Goal: Task Accomplishment & Management: Manage account settings

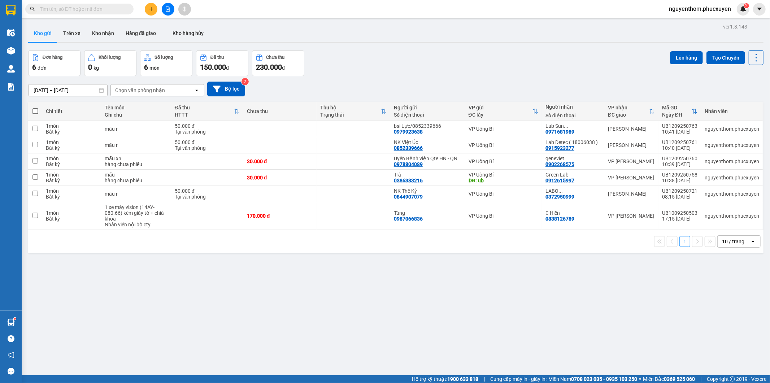
click at [34, 109] on span at bounding box center [35, 111] width 6 height 6
click at [35, 108] on input "checkbox" at bounding box center [35, 108] width 0 height 0
checkbox input "true"
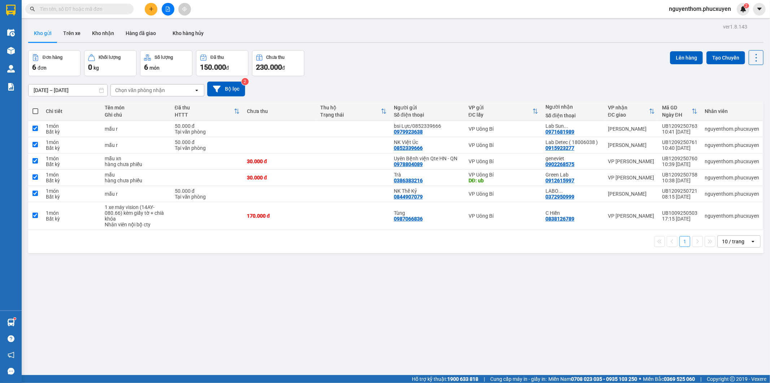
checkbox input "true"
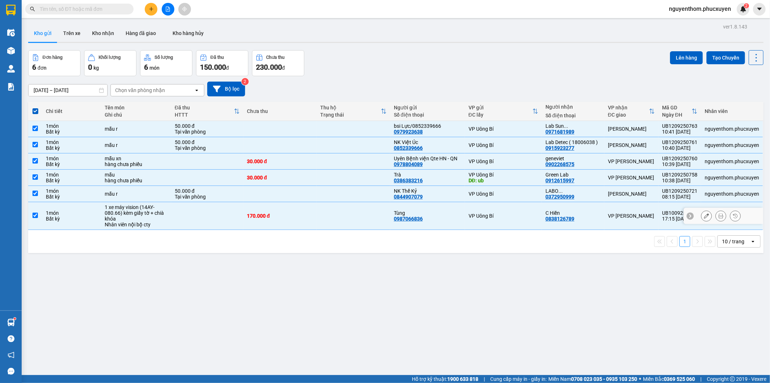
click at [34, 215] on input "checkbox" at bounding box center [34, 215] width 5 height 5
checkbox input "false"
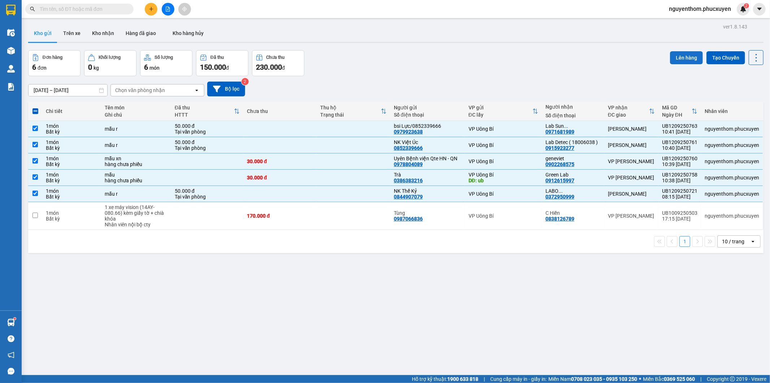
click at [679, 60] on button "Lên hàng" at bounding box center [686, 57] width 33 height 13
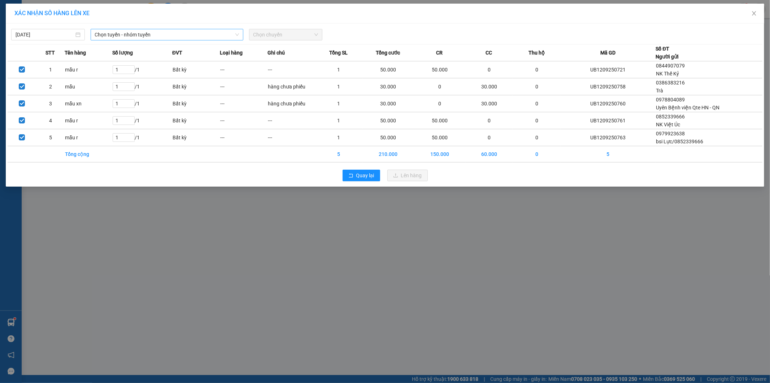
click at [165, 37] on span "Chọn tuyến - nhóm tuyến" at bounding box center [167, 34] width 144 height 11
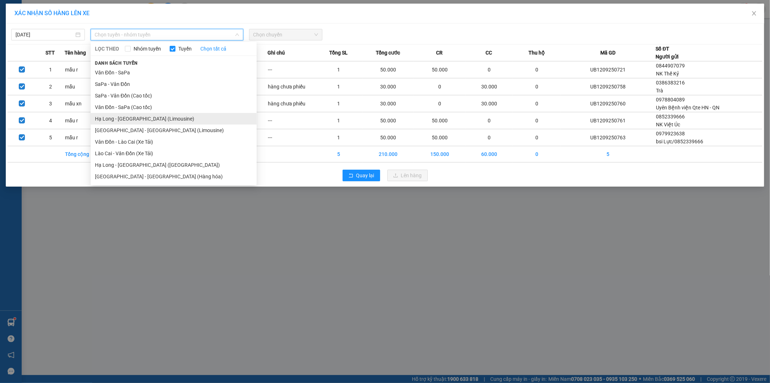
click at [154, 114] on li "Hạ Long - [GEOGRAPHIC_DATA] (Limousine)" at bounding box center [174, 119] width 166 height 12
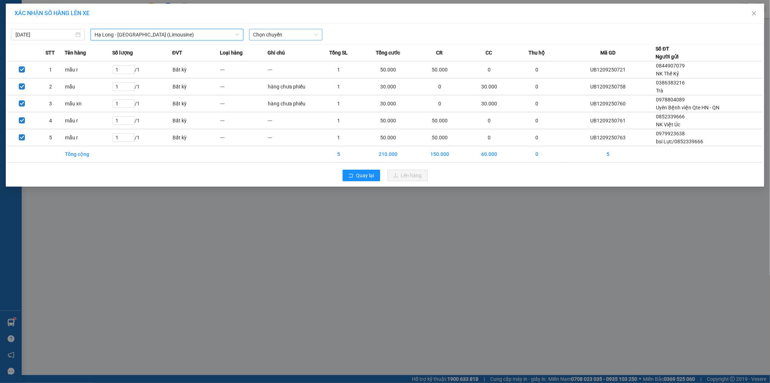
click at [304, 35] on span "Chọn chuyến" at bounding box center [285, 34] width 65 height 11
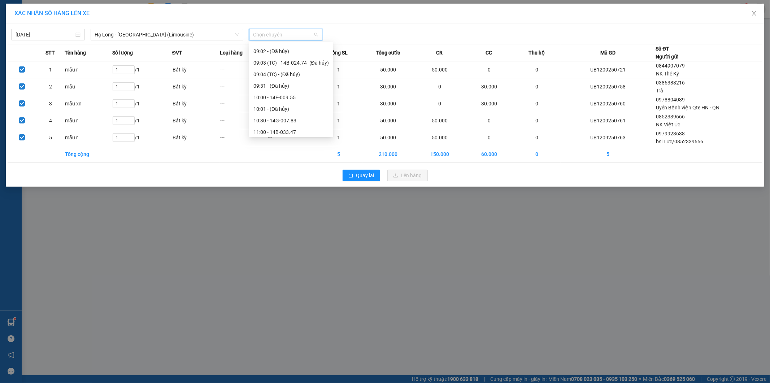
scroll to position [321, 0]
click at [297, 132] on div "13:01 - 14B-023.82" at bounding box center [290, 133] width 75 height 8
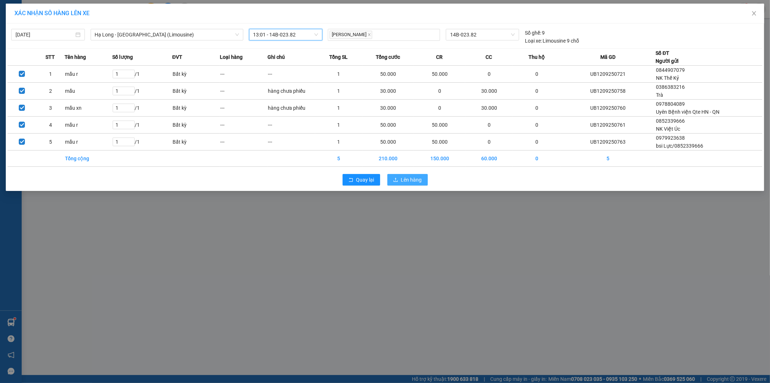
click at [412, 178] on span "Lên hàng" at bounding box center [411, 180] width 21 height 8
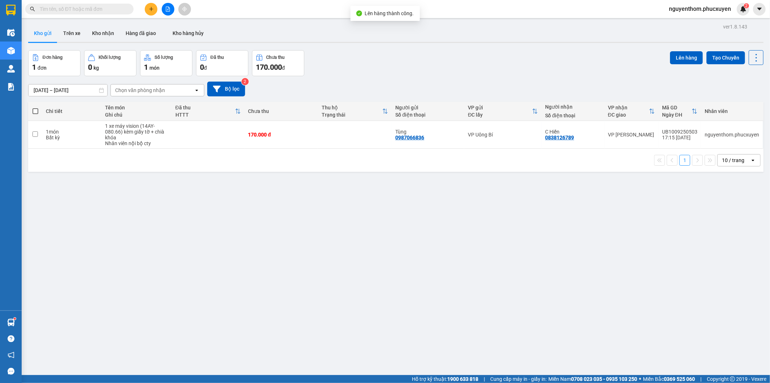
drag, startPoint x: 384, startPoint y: 65, endPoint x: 275, endPoint y: 38, distance: 112.4
click at [383, 64] on div "Đơn hàng 1 đơn [PERSON_NAME] 0 kg Số [PERSON_NAME] 1 món Đã thu 0 [PERSON_NAME]…" at bounding box center [395, 63] width 735 height 26
click at [103, 8] on input "text" at bounding box center [82, 9] width 85 height 8
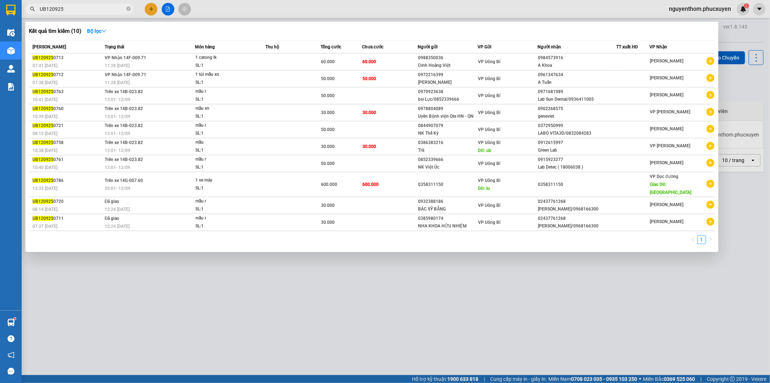
type input "UB120925"
drag, startPoint x: 65, startPoint y: 74, endPoint x: 33, endPoint y: 72, distance: 32.2
click at [33, 72] on div "UB120925 0712" at bounding box center [67, 75] width 70 height 8
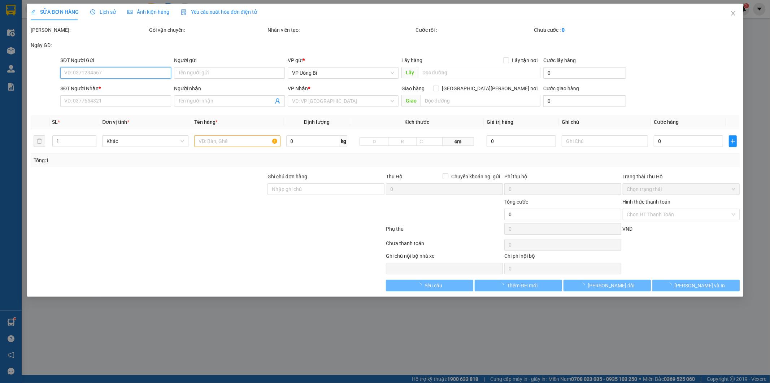
type input "0972216399"
type input "[PERSON_NAME]"
type input "0961347634"
type input "A Tuấn"
type input "50.000"
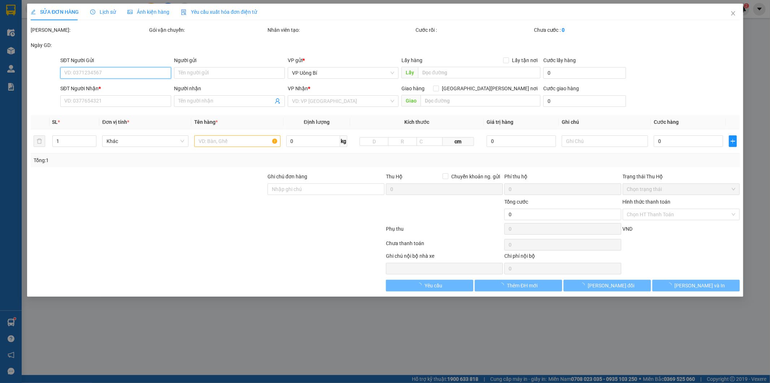
type input "50.000"
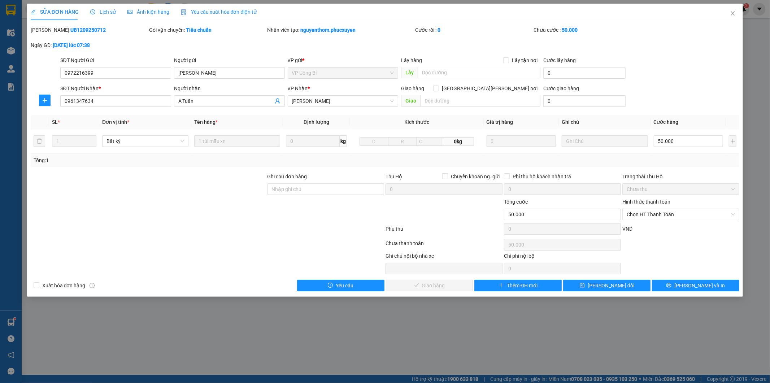
drag, startPoint x: 88, startPoint y: 28, endPoint x: 49, endPoint y: 33, distance: 39.4
click at [49, 33] on div "[PERSON_NAME]: UB1209250712" at bounding box center [89, 30] width 117 height 8
copy b "UB1209250712"
click at [105, 10] on span "Lịch sử" at bounding box center [103, 12] width 26 height 6
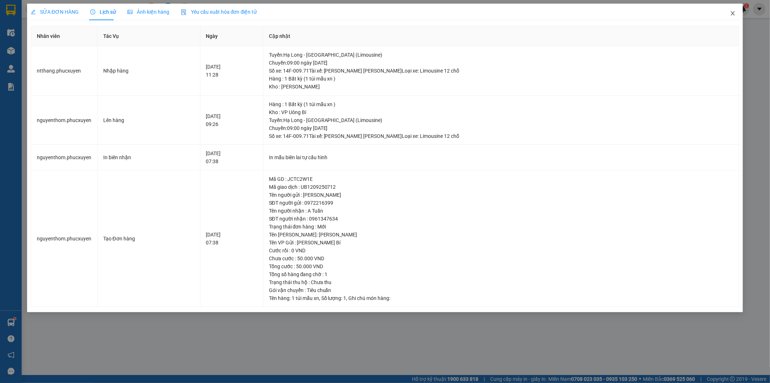
click at [732, 12] on icon "close" at bounding box center [733, 13] width 6 height 6
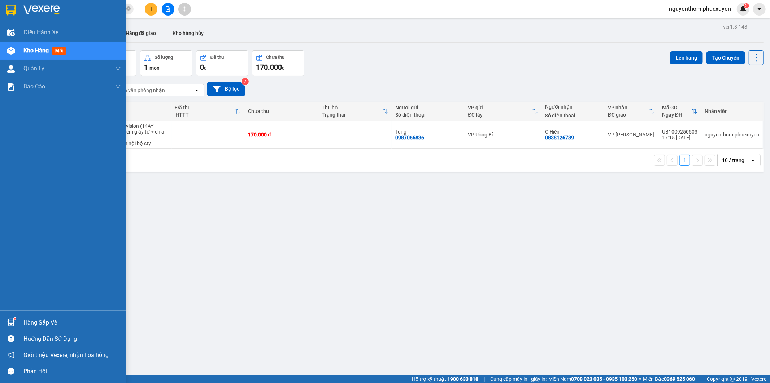
click at [9, 321] on img at bounding box center [11, 323] width 8 height 8
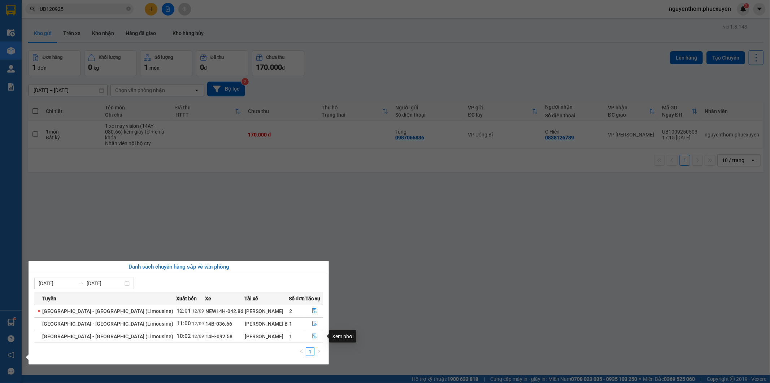
click at [312, 336] on icon "file-done" at bounding box center [314, 336] width 4 height 5
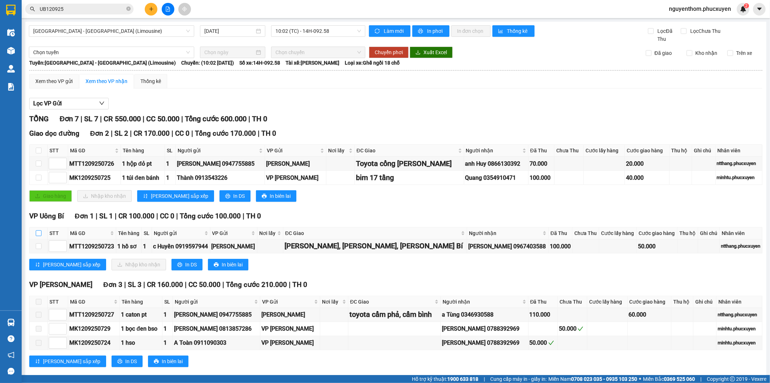
click at [36, 233] on input "checkbox" at bounding box center [39, 233] width 6 height 6
checkbox input "true"
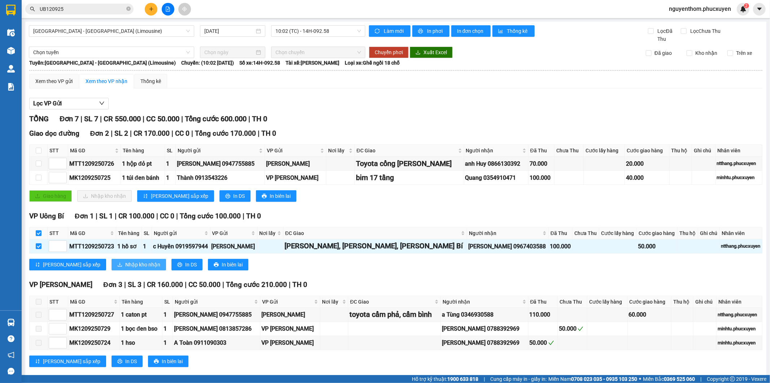
click at [125, 265] on span "Nhập kho nhận" at bounding box center [142, 265] width 35 height 8
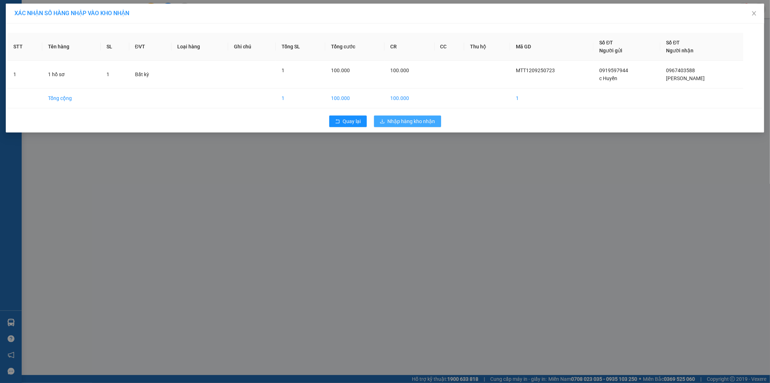
click at [413, 123] on span "Nhập hàng kho nhận" at bounding box center [412, 121] width 48 height 8
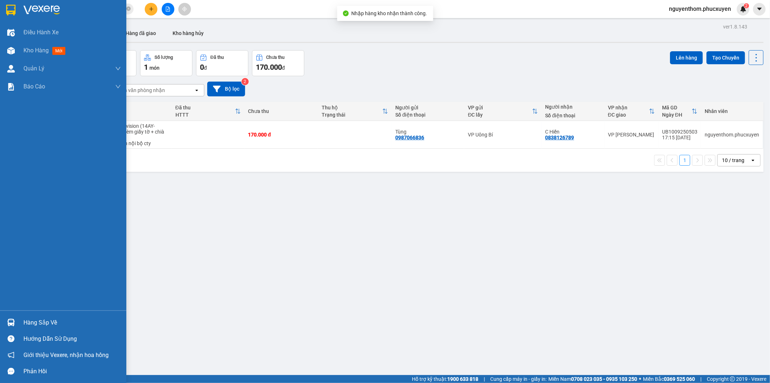
click at [8, 320] on img at bounding box center [11, 323] width 8 height 8
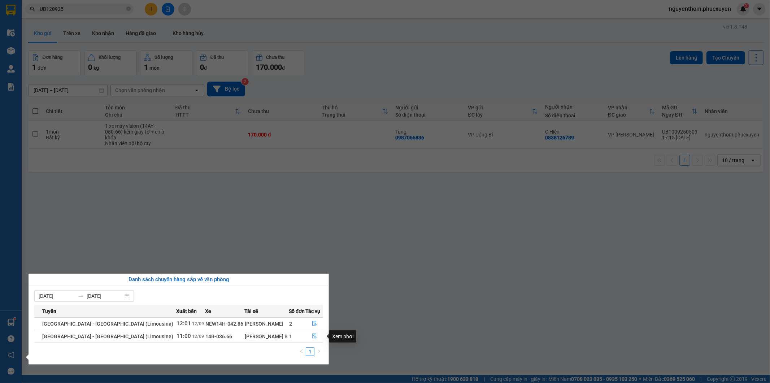
click at [312, 335] on icon "file-done" at bounding box center [314, 336] width 4 height 5
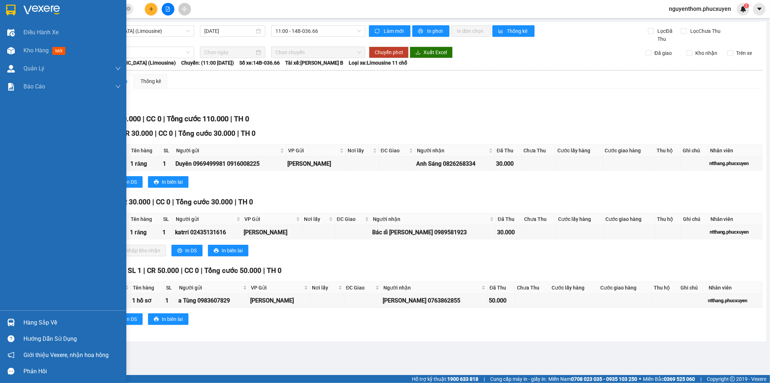
drag, startPoint x: 8, startPoint y: 319, endPoint x: 26, endPoint y: 323, distance: 18.1
click at [8, 319] on img at bounding box center [11, 323] width 8 height 8
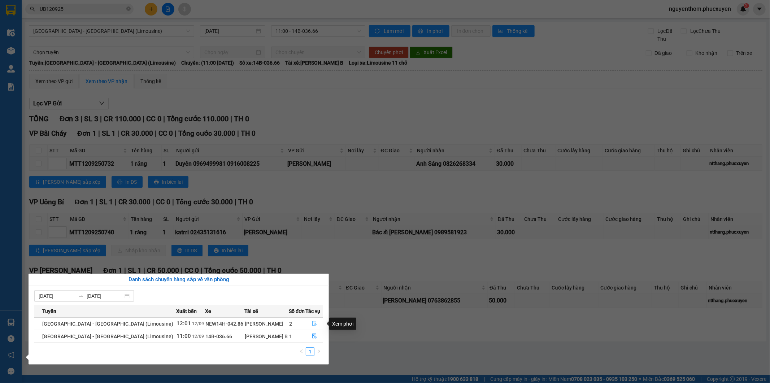
click at [312, 323] on icon "file-done" at bounding box center [314, 323] width 5 height 5
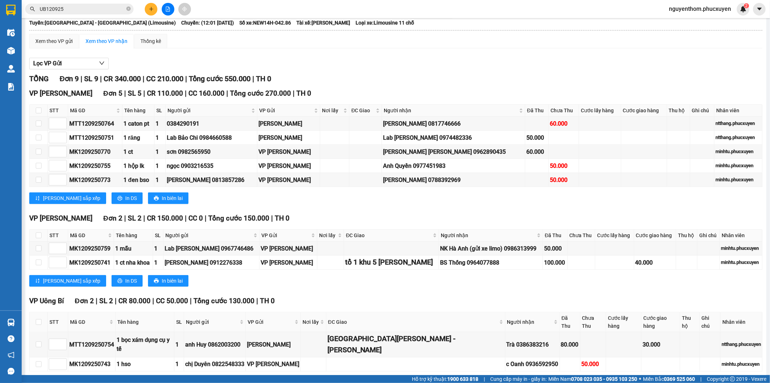
scroll to position [56, 0]
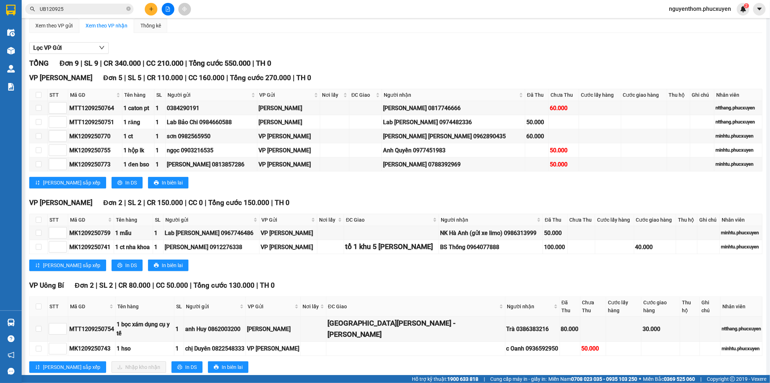
click at [82, 10] on input "UB120925" at bounding box center [82, 9] width 85 height 8
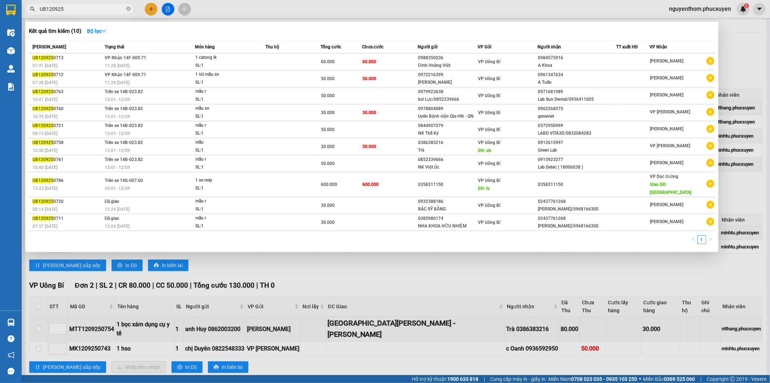
click at [316, 275] on div at bounding box center [385, 191] width 770 height 383
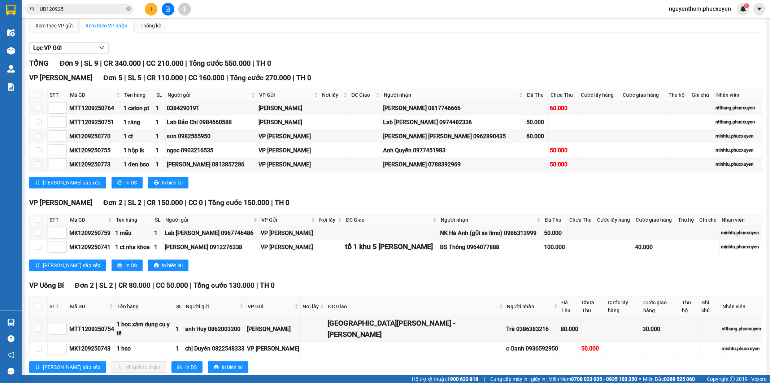
click at [99, 8] on input "UB120925" at bounding box center [82, 9] width 85 height 8
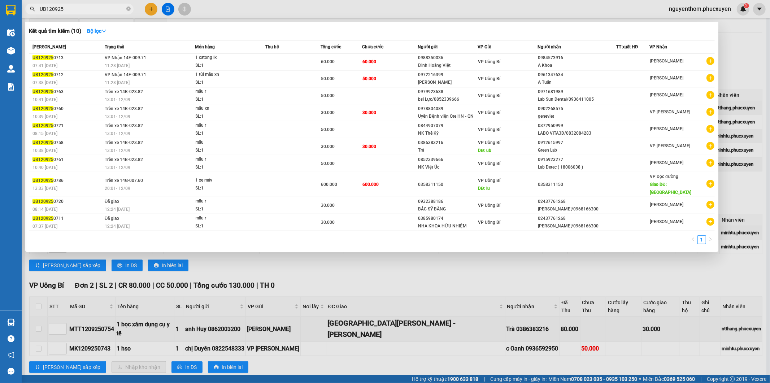
click at [167, 7] on div at bounding box center [385, 191] width 770 height 383
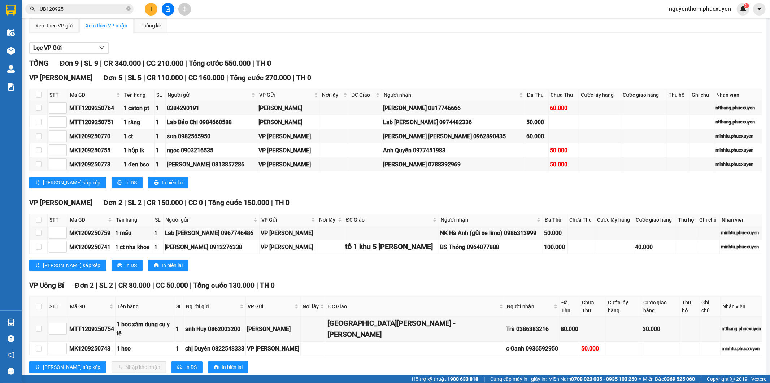
click at [229, 2] on div "Kết quả [PERSON_NAME] ( 10 ) Bộ lọc Mã ĐH Trạng thái Món hàng Thu hộ [PERSON_NA…" at bounding box center [385, 9] width 770 height 18
click at [163, 9] on button at bounding box center [168, 9] width 13 height 13
click at [166, 6] on icon "file-add" at bounding box center [168, 8] width 4 height 5
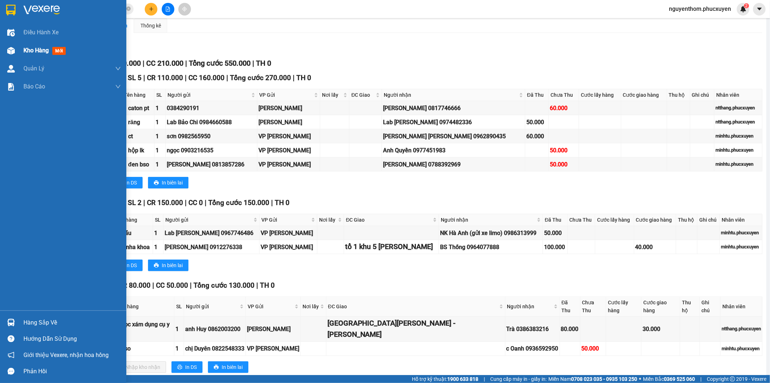
drag, startPoint x: 10, startPoint y: 47, endPoint x: 27, endPoint y: 48, distance: 17.4
click at [11, 47] on img at bounding box center [11, 51] width 8 height 8
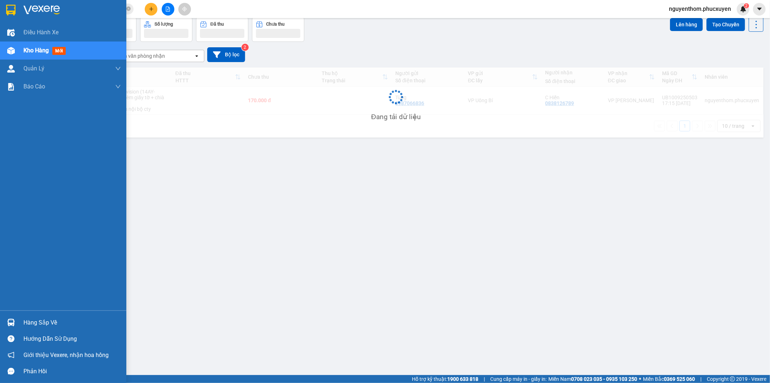
scroll to position [33, 0]
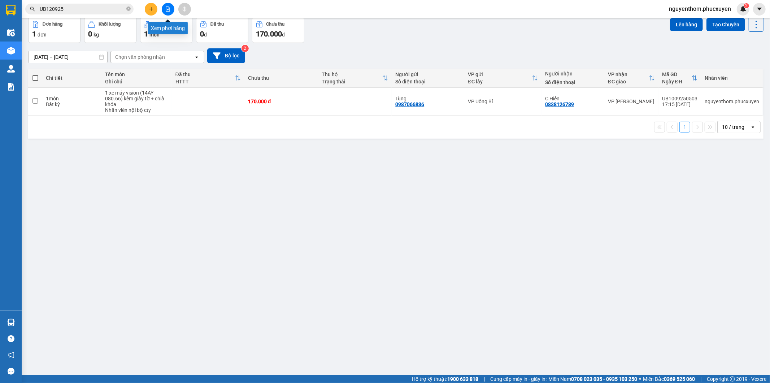
click at [168, 8] on icon "file-add" at bounding box center [167, 8] width 5 height 5
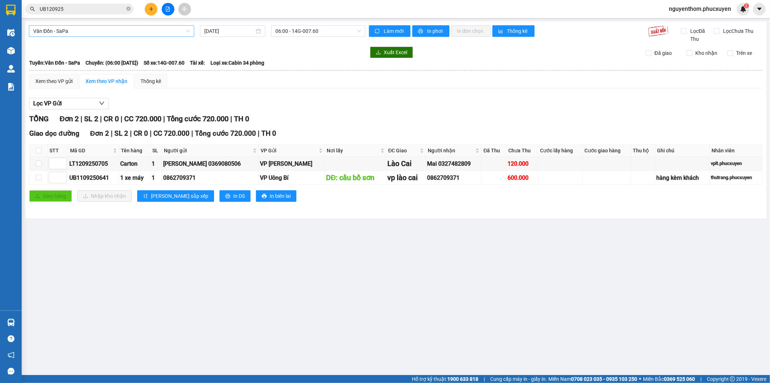
click at [178, 32] on span "Vân Đồn - SaPa" at bounding box center [111, 31] width 157 height 11
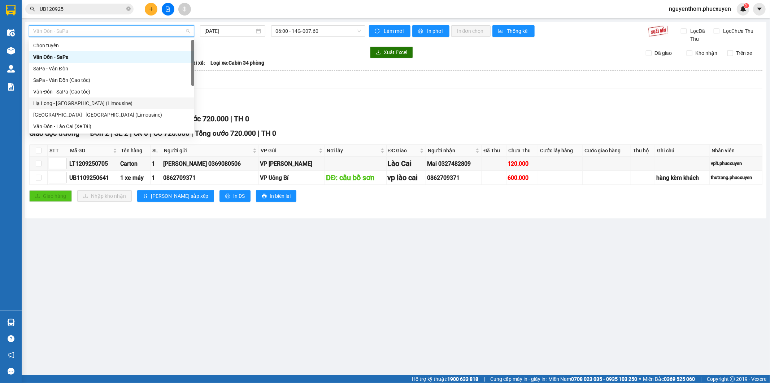
click at [111, 104] on div "Hạ Long - [GEOGRAPHIC_DATA] (Limousine)" at bounding box center [111, 103] width 157 height 8
type input "[DATE]"
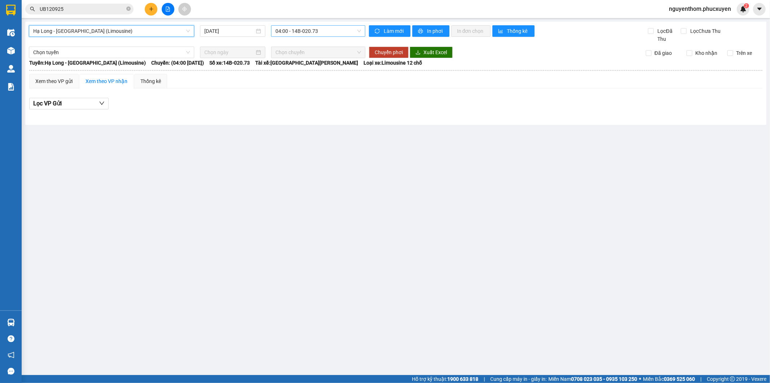
click at [299, 30] on span "04:00 - 14B-020.73" at bounding box center [317, 31] width 85 height 11
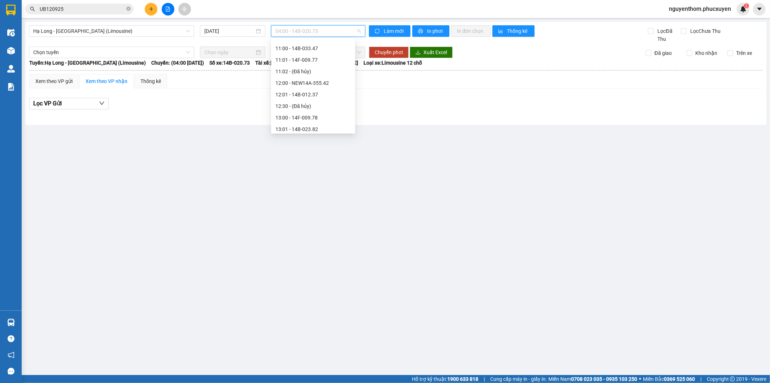
scroll to position [361, 0]
click at [312, 88] on div "13:01 - 14B-023.82" at bounding box center [312, 89] width 75 height 8
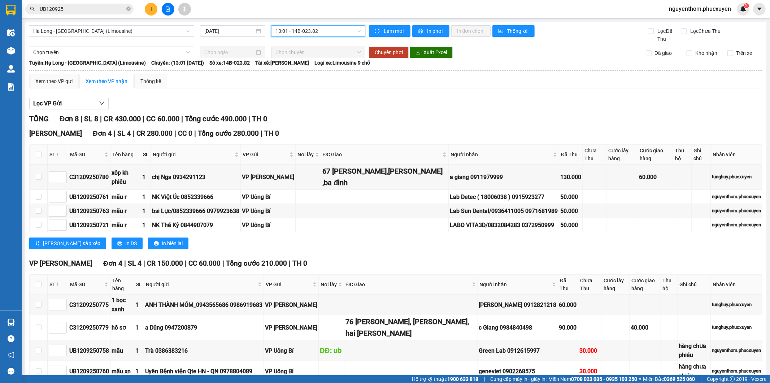
scroll to position [26, 0]
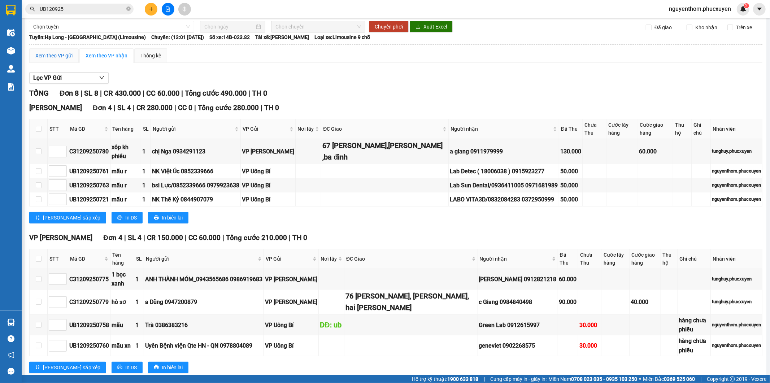
click at [51, 53] on div "Xem theo VP gửi" at bounding box center [53, 56] width 37 height 8
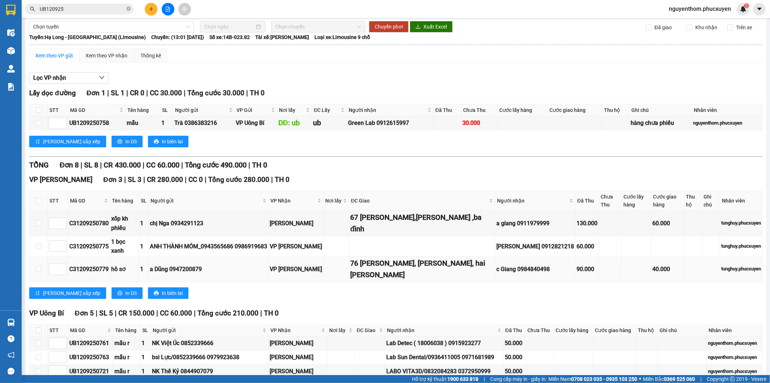
scroll to position [84, 0]
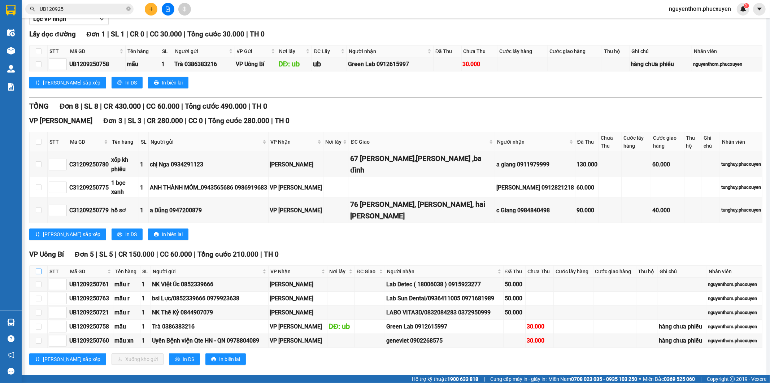
click at [40, 269] on input "checkbox" at bounding box center [39, 272] width 6 height 6
checkbox input "true"
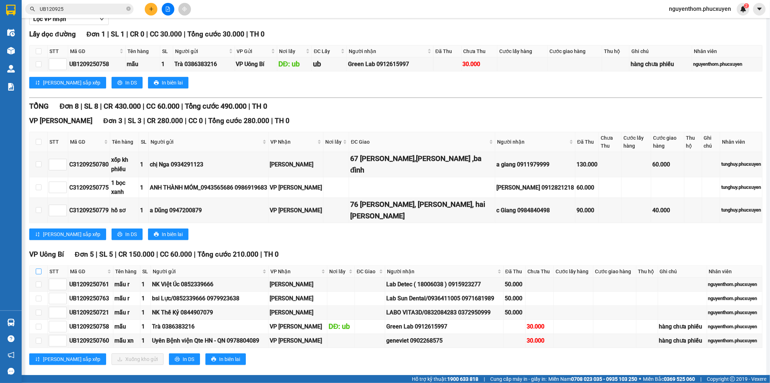
checkbox input "true"
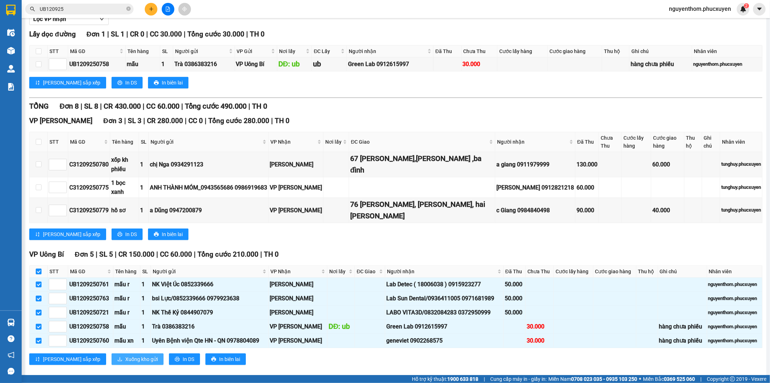
click at [125, 355] on span "Xuống kho gửi" at bounding box center [141, 359] width 32 height 8
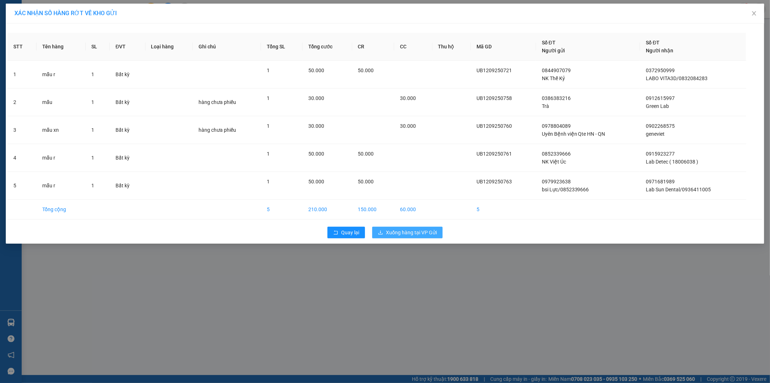
click at [416, 233] on span "Xuống hàng tại VP Gửi" at bounding box center [411, 233] width 51 height 8
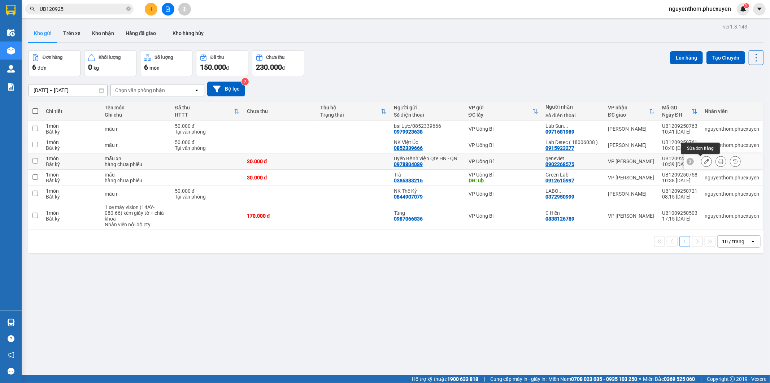
click at [704, 161] on icon at bounding box center [706, 161] width 5 height 5
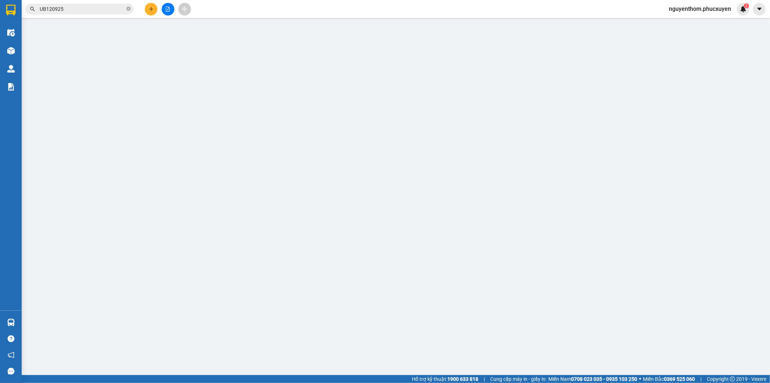
type input "0978804089"
type input "Uyên Bệnh viện Qte HN - QN"
type input "0902268575"
type input "geneviet"
type input "30.000"
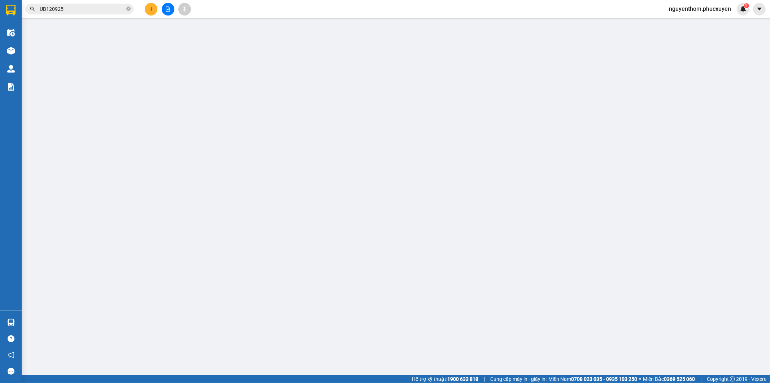
type input "30.000"
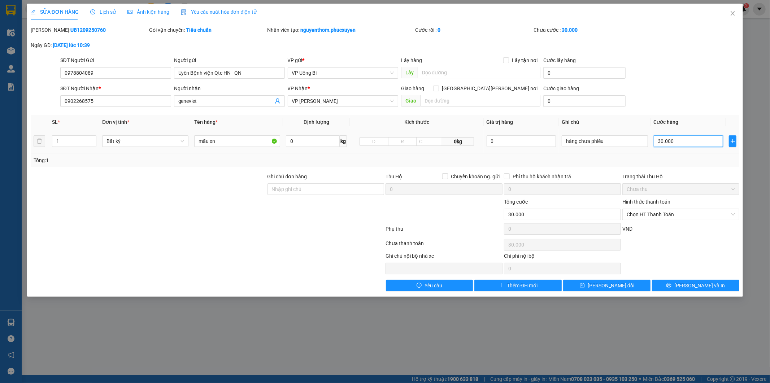
click at [674, 138] on input "30.000" at bounding box center [688, 141] width 69 height 12
type input "5"
type input "50"
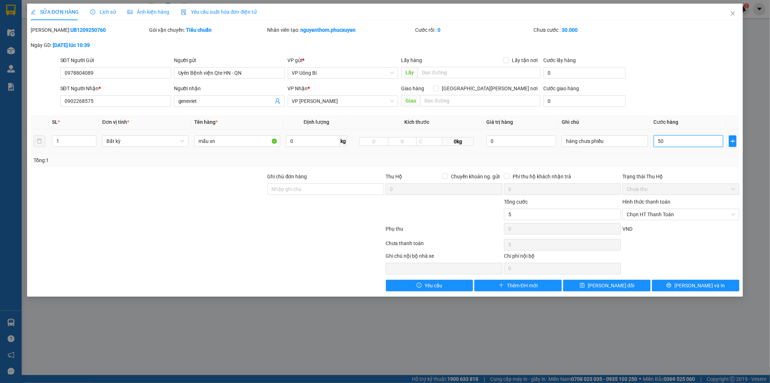
type input "50"
type input "50.000"
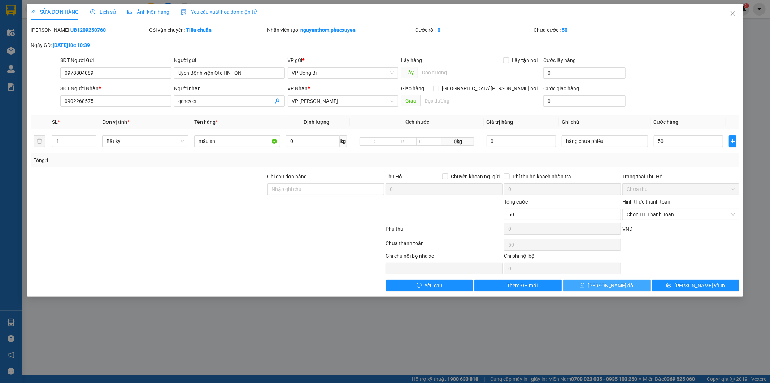
type input "50.000"
click at [598, 284] on span "[PERSON_NAME] đổi" at bounding box center [611, 286] width 47 height 8
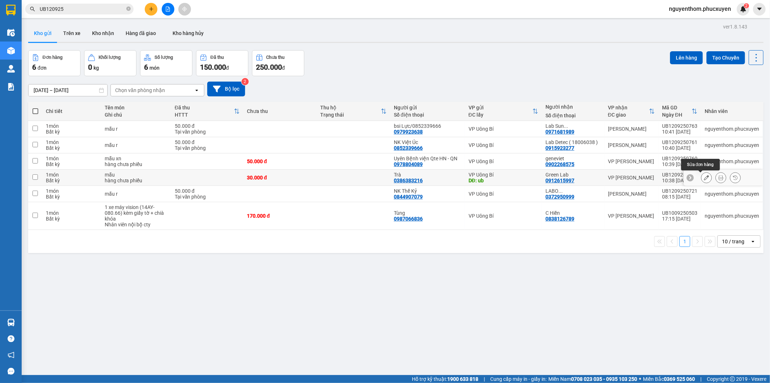
click at [704, 177] on icon at bounding box center [706, 177] width 5 height 5
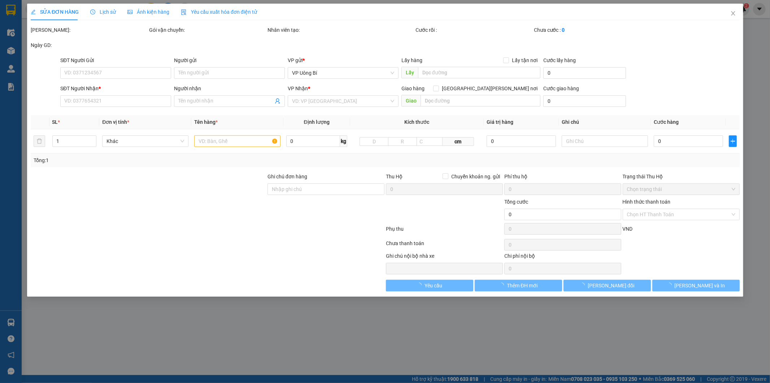
type input "0386383216"
type input "Trà"
type input "ub"
type input "0912615997"
type input "Green Lab"
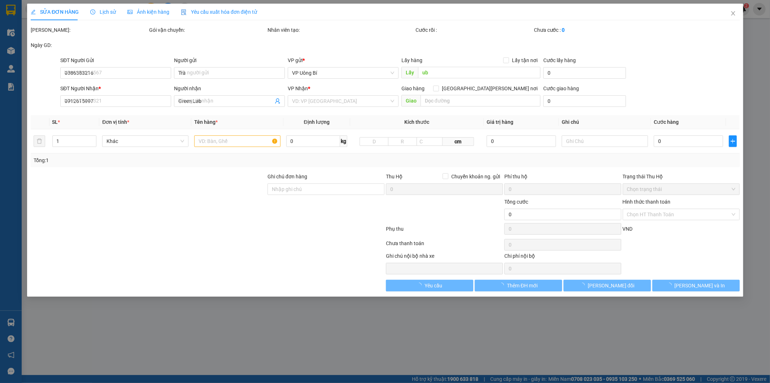
type input "30.000"
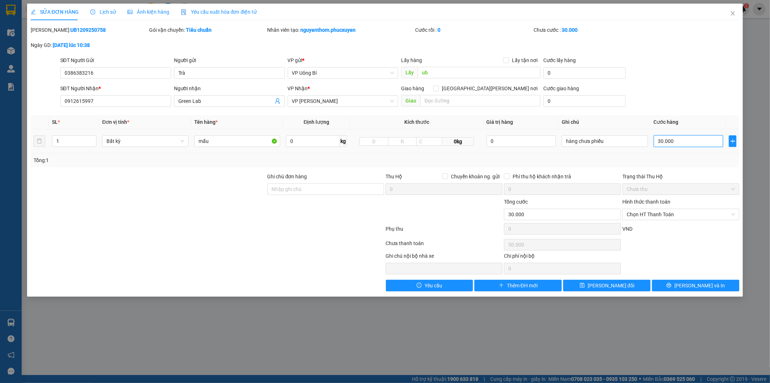
click at [676, 140] on input "30.000" at bounding box center [688, 141] width 69 height 12
type input "5"
type input "50"
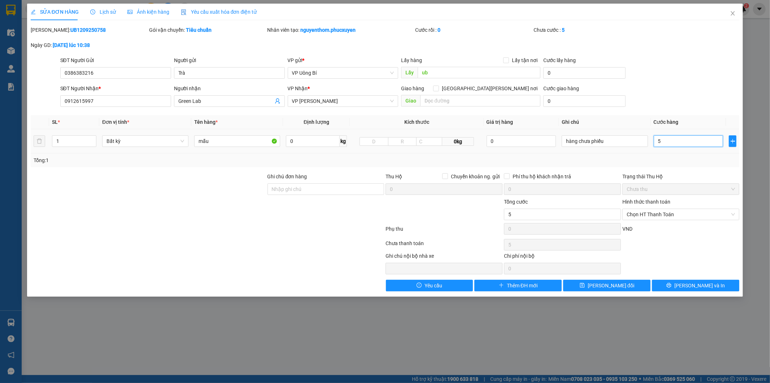
type input "50"
type input "50.000"
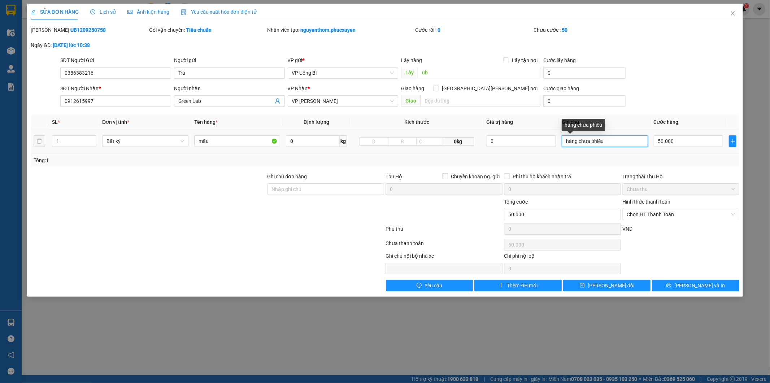
click at [619, 142] on input "hàng chưa phiếu" at bounding box center [605, 141] width 86 height 12
drag, startPoint x: 605, startPoint y: 141, endPoint x: 507, endPoint y: 141, distance: 98.9
click at [507, 141] on tr "1 Bất [PERSON_NAME] 0 kg 0kg 0 hàng [PERSON_NAME] 50.000" at bounding box center [385, 141] width 709 height 24
click at [601, 285] on span "[PERSON_NAME] đổi" at bounding box center [611, 286] width 47 height 8
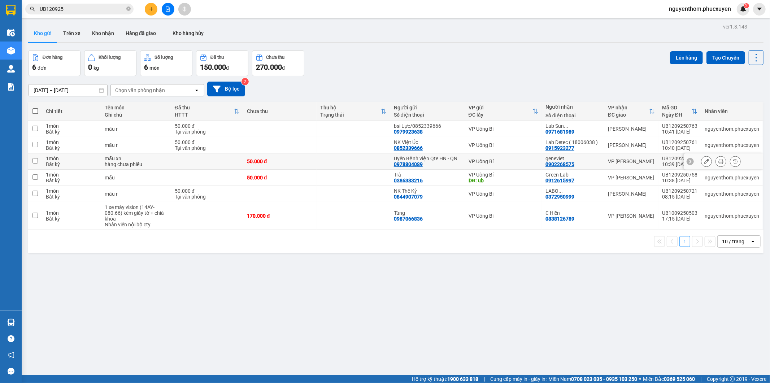
click at [659, 159] on td "UB1209250760 10:39 [DATE]" at bounding box center [680, 161] width 43 height 16
checkbox input "true"
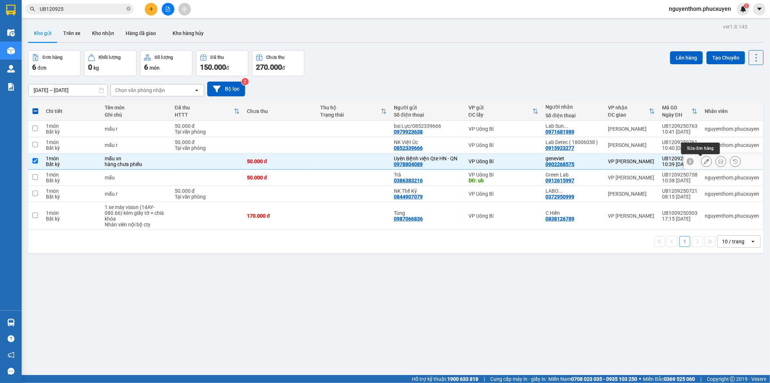
click at [704, 161] on icon at bounding box center [706, 161] width 5 height 5
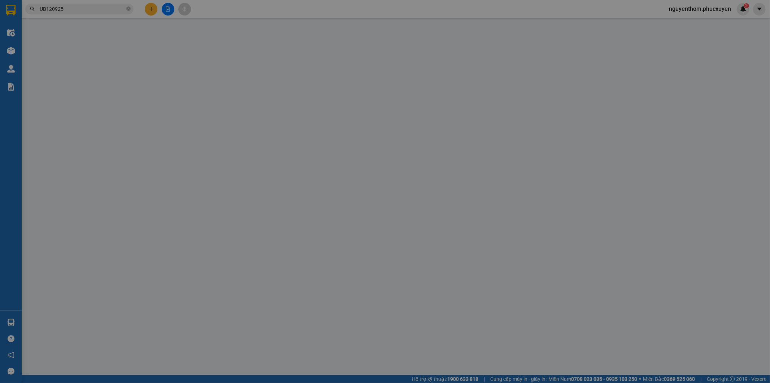
type input "0978804089"
type input "Uyên Bệnh viện Qte HN - QN"
type input "0902268575"
type input "geneviet"
type input "50.000"
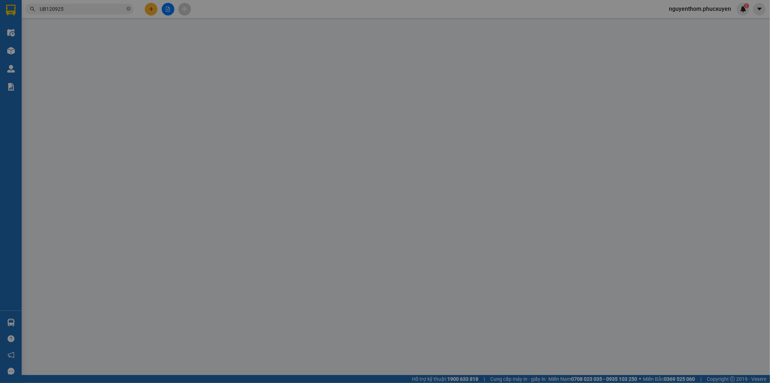
type input "50.000"
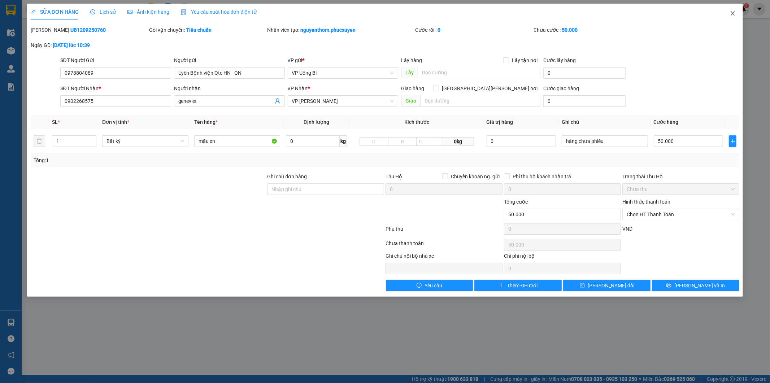
click at [733, 12] on icon "close" at bounding box center [733, 13] width 6 height 6
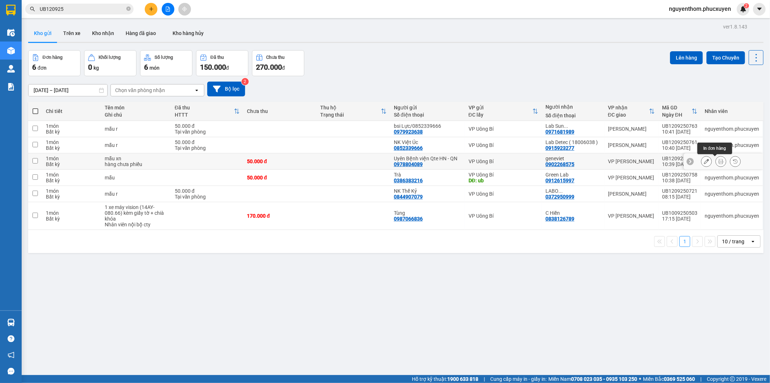
click at [718, 161] on icon at bounding box center [720, 161] width 5 height 5
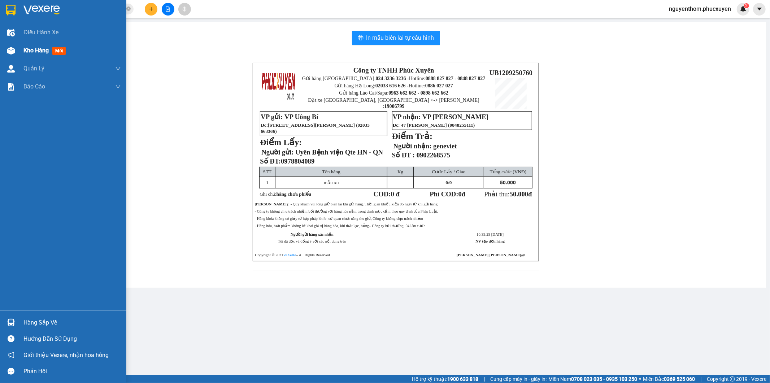
click at [30, 49] on span "Kho hàng" at bounding box center [35, 50] width 25 height 7
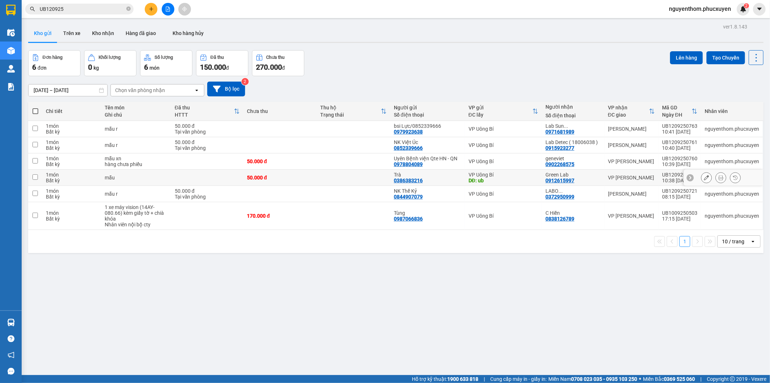
click at [718, 179] on icon at bounding box center [720, 177] width 5 height 5
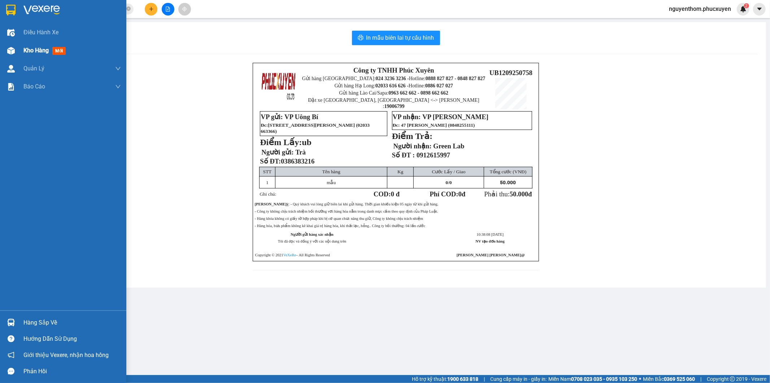
click at [15, 47] on div at bounding box center [11, 50] width 13 height 13
click at [38, 47] on span "Kho hàng" at bounding box center [35, 50] width 25 height 7
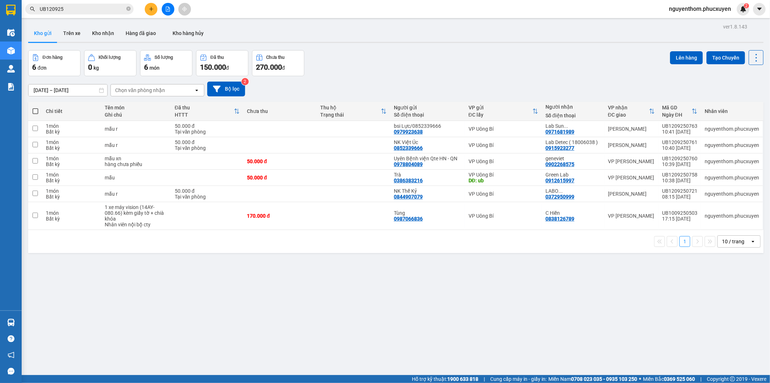
drag, startPoint x: 34, startPoint y: 109, endPoint x: 46, endPoint y: 155, distance: 47.0
click at [34, 109] on span at bounding box center [35, 111] width 6 height 6
click at [35, 108] on input "checkbox" at bounding box center [35, 108] width 0 height 0
checkbox input "true"
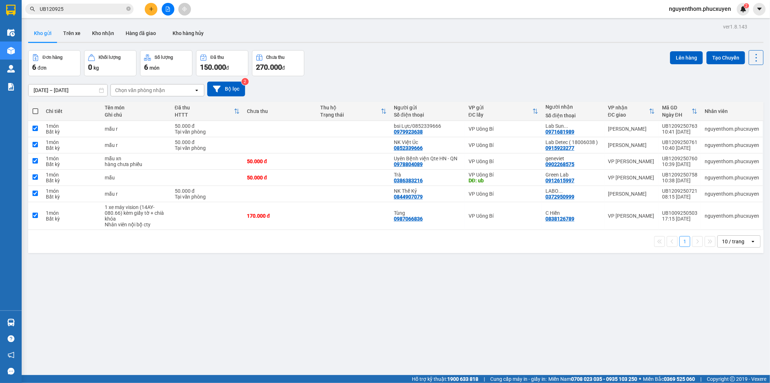
checkbox input "true"
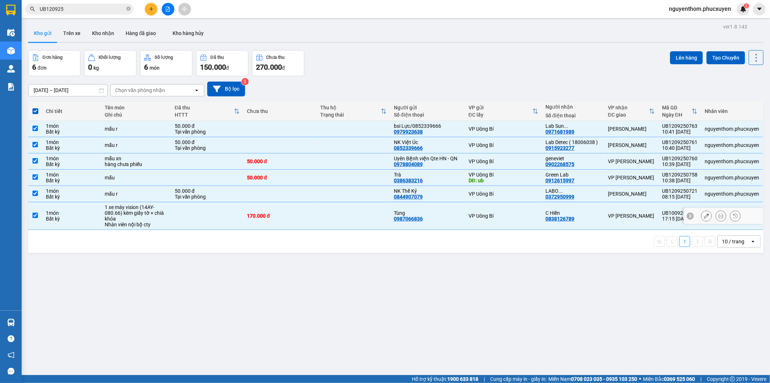
click at [34, 214] on input "checkbox" at bounding box center [34, 215] width 5 height 5
checkbox input "false"
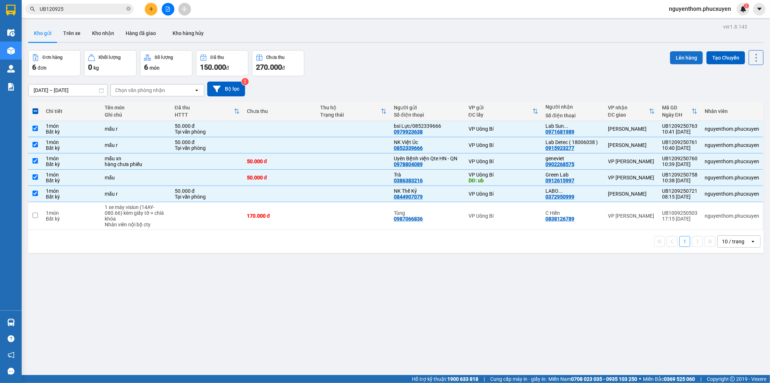
click at [682, 56] on button "Lên hàng" at bounding box center [686, 57] width 33 height 13
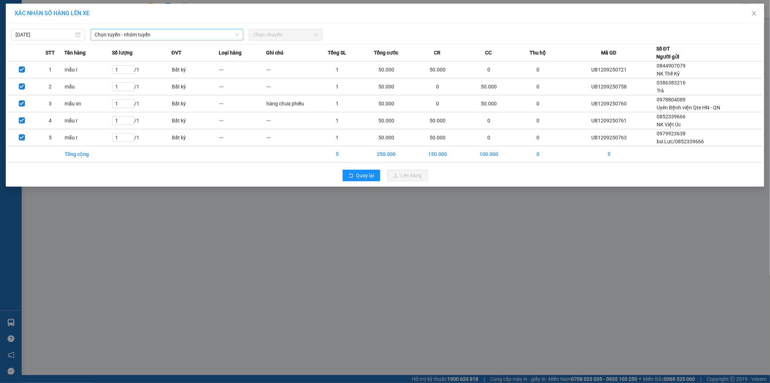
click at [213, 35] on span "Chọn tuyến - nhóm tuyến" at bounding box center [167, 34] width 144 height 11
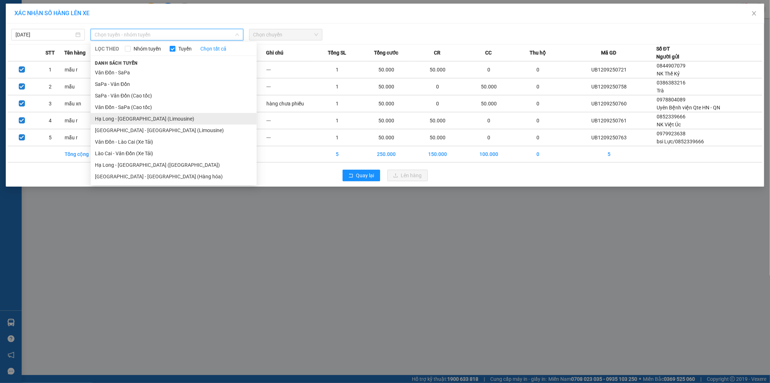
click at [177, 116] on li "Hạ Long - [GEOGRAPHIC_DATA] (Limousine)" at bounding box center [174, 119] width 166 height 12
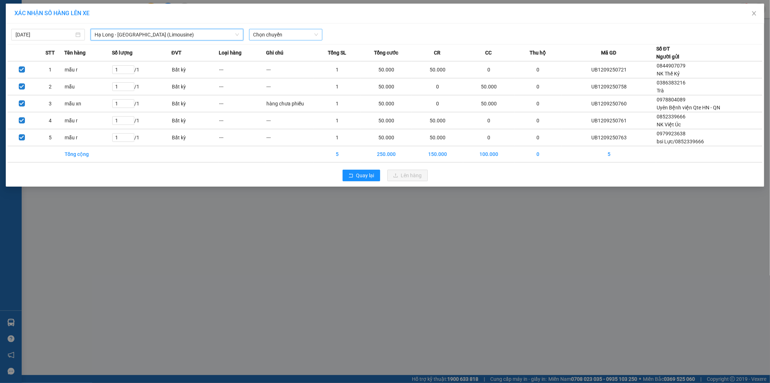
click at [274, 31] on span "Chọn chuyến" at bounding box center [285, 34] width 65 height 11
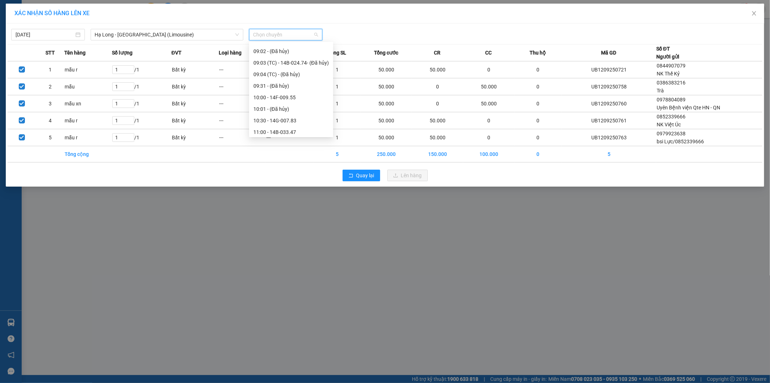
scroll to position [321, 0]
click at [298, 132] on div "13:01 - 14B-023.82" at bounding box center [290, 133] width 75 height 8
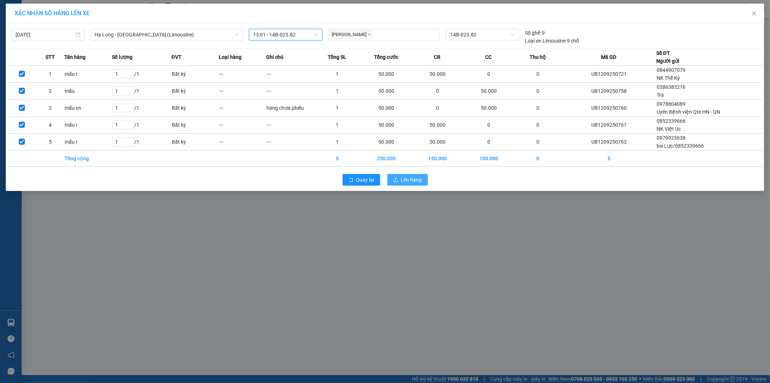
click at [402, 176] on span "Lên hàng" at bounding box center [411, 180] width 21 height 8
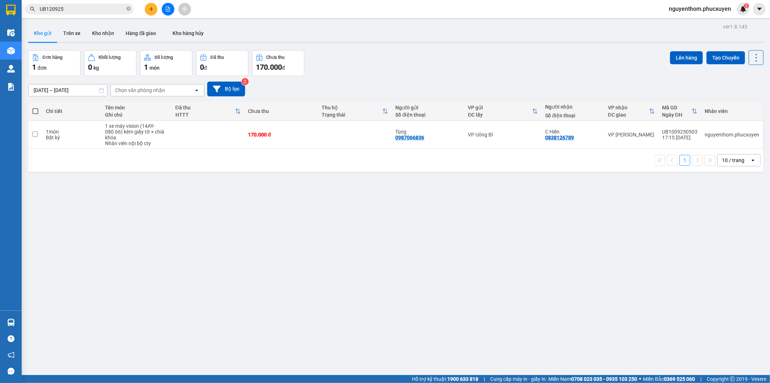
click at [86, 10] on input "UB120925" at bounding box center [82, 9] width 85 height 8
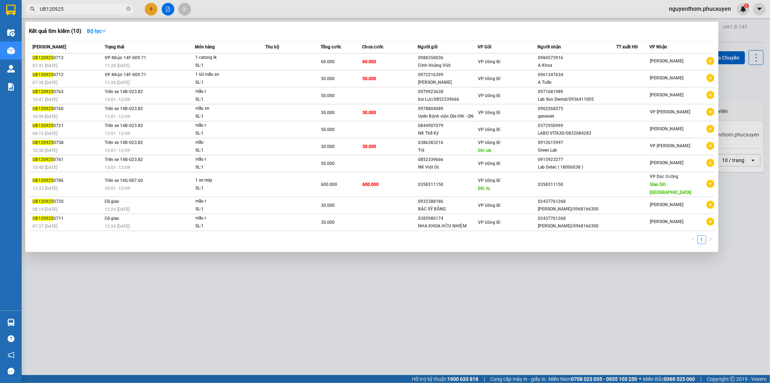
click at [568, 286] on div at bounding box center [385, 191] width 770 height 383
click at [129, 6] on span at bounding box center [128, 9] width 4 height 7
click at [127, 7] on span at bounding box center [128, 9] width 4 height 8
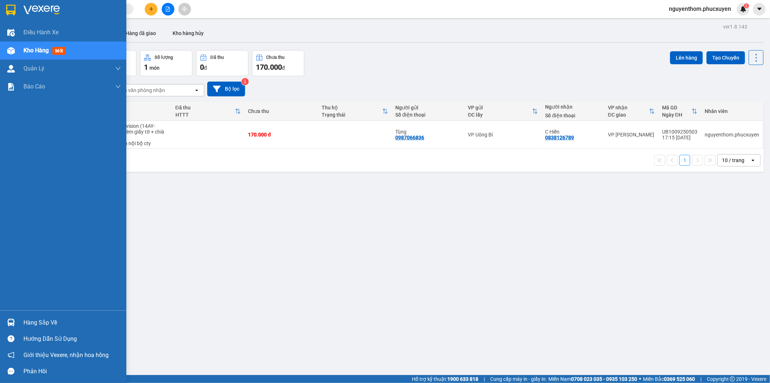
click at [10, 320] on img at bounding box center [11, 323] width 8 height 8
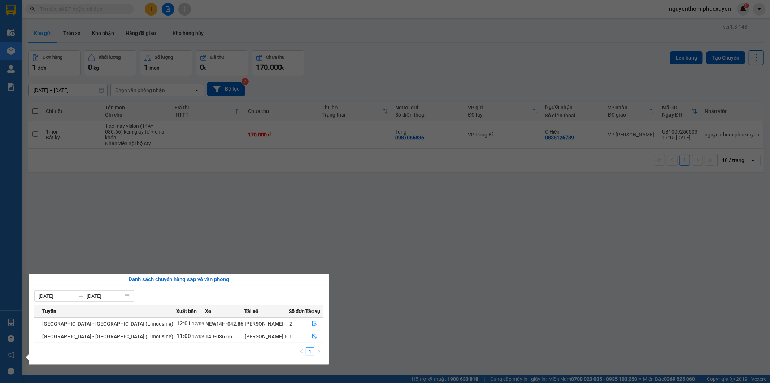
click at [348, 322] on section "Kết quả [PERSON_NAME] ( 10 ) Bộ lọc Mã ĐH Trạng thái Món hàng Thu hộ [PERSON_NA…" at bounding box center [385, 191] width 770 height 383
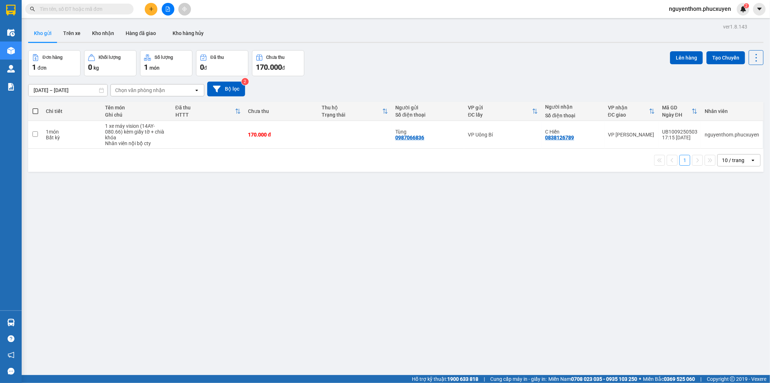
click at [110, 9] on input "text" at bounding box center [82, 9] width 85 height 8
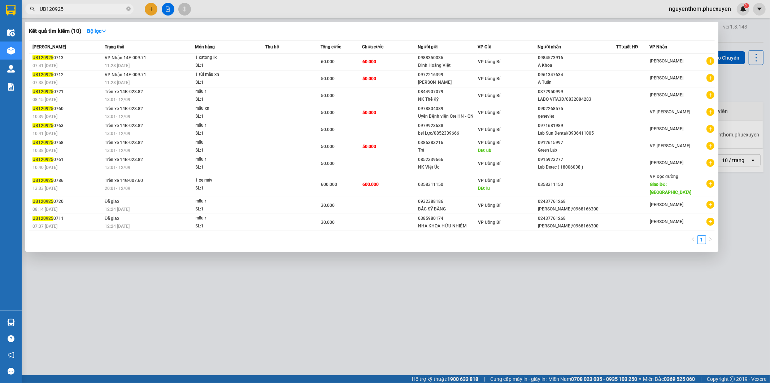
type input "UB120925"
